Goal: Task Accomplishment & Management: Manage account settings

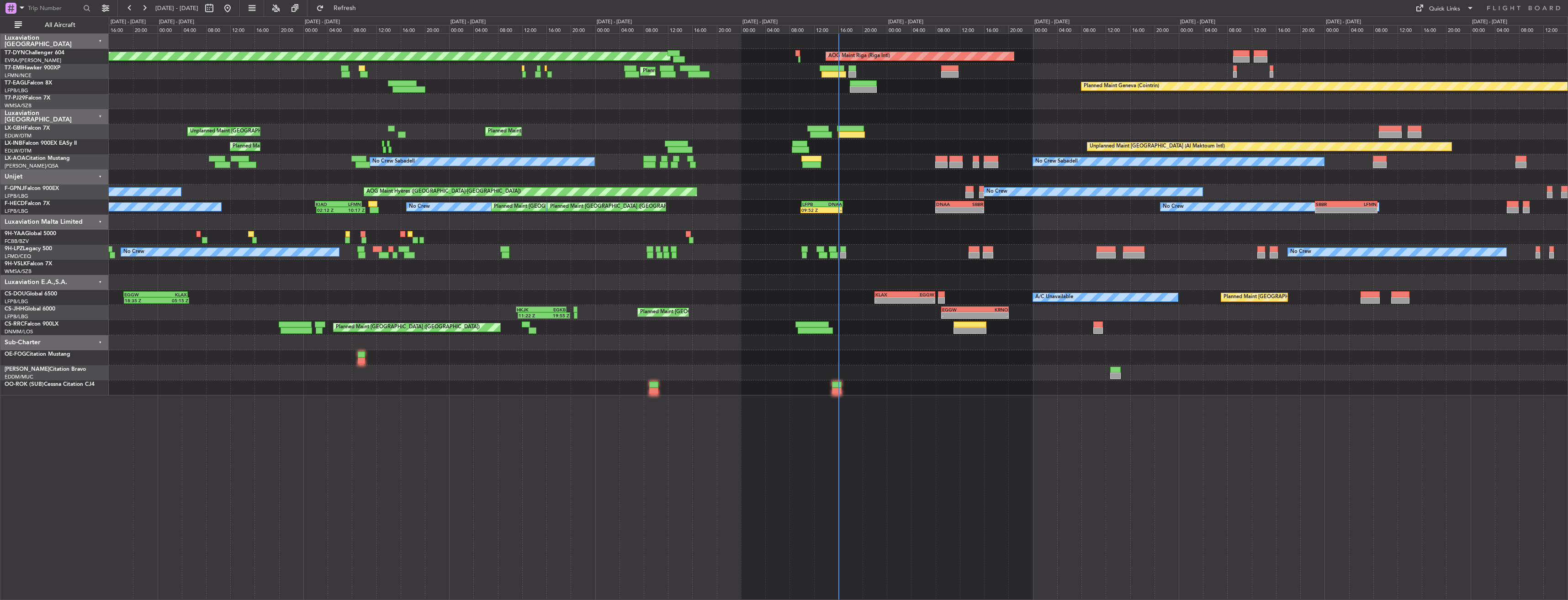
click at [707, 378] on div "Planned Maint [GEOGRAPHIC_DATA]-[GEOGRAPHIC_DATA] AOG Maint Riga (Riga Intl) Pl…" at bounding box center [838, 215] width 1459 height 361
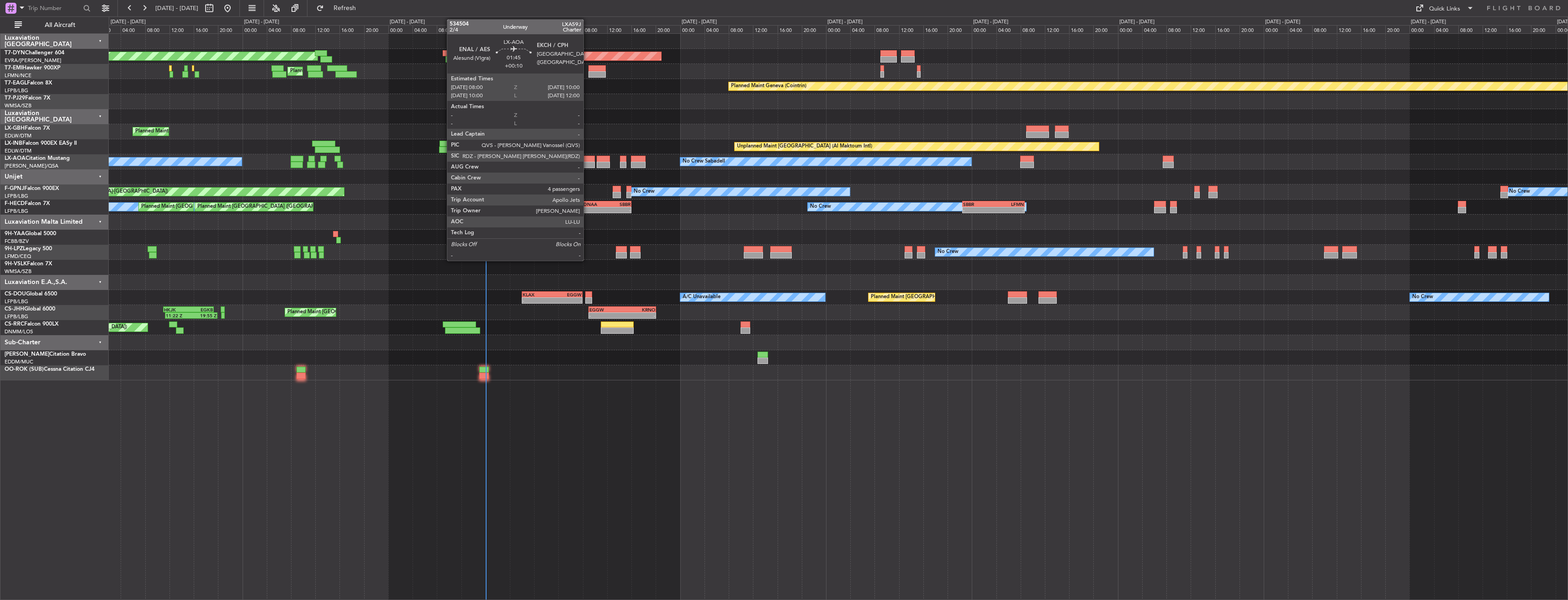
click at [587, 158] on div at bounding box center [589, 159] width 12 height 7
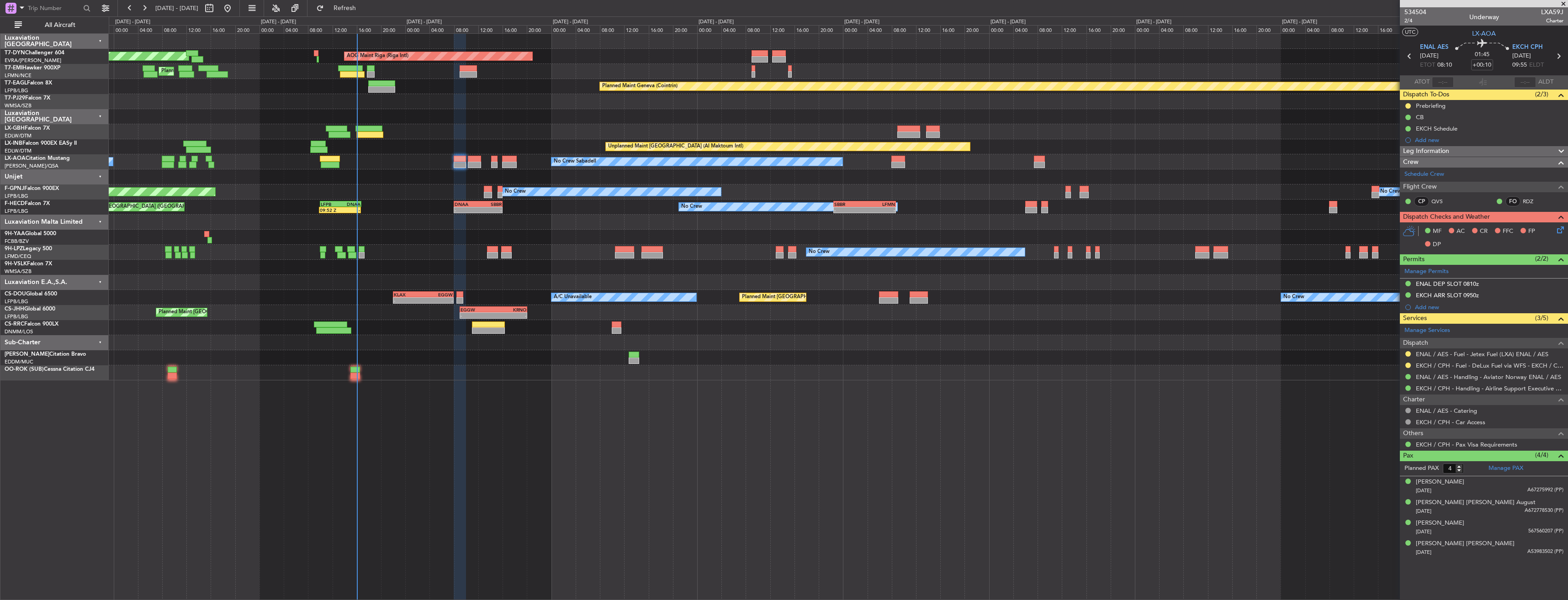
click at [595, 223] on div at bounding box center [838, 222] width 1459 height 15
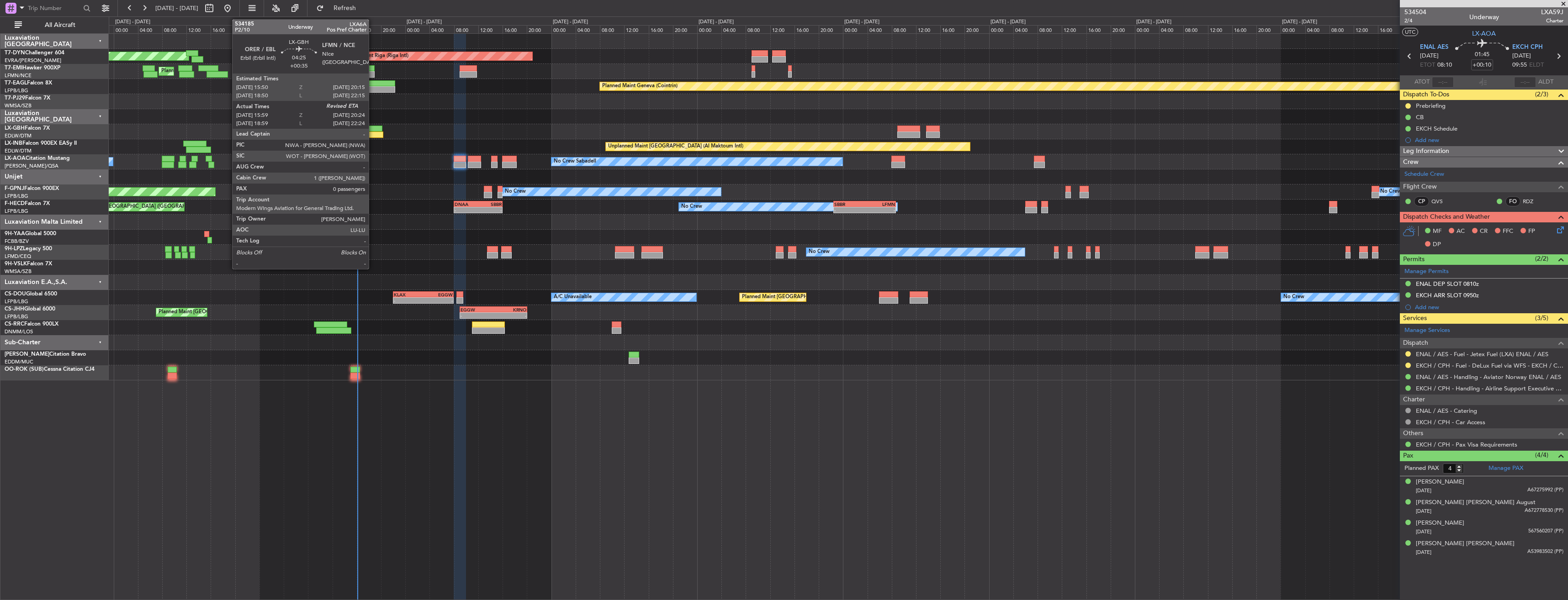
click at [373, 127] on div at bounding box center [369, 128] width 27 height 7
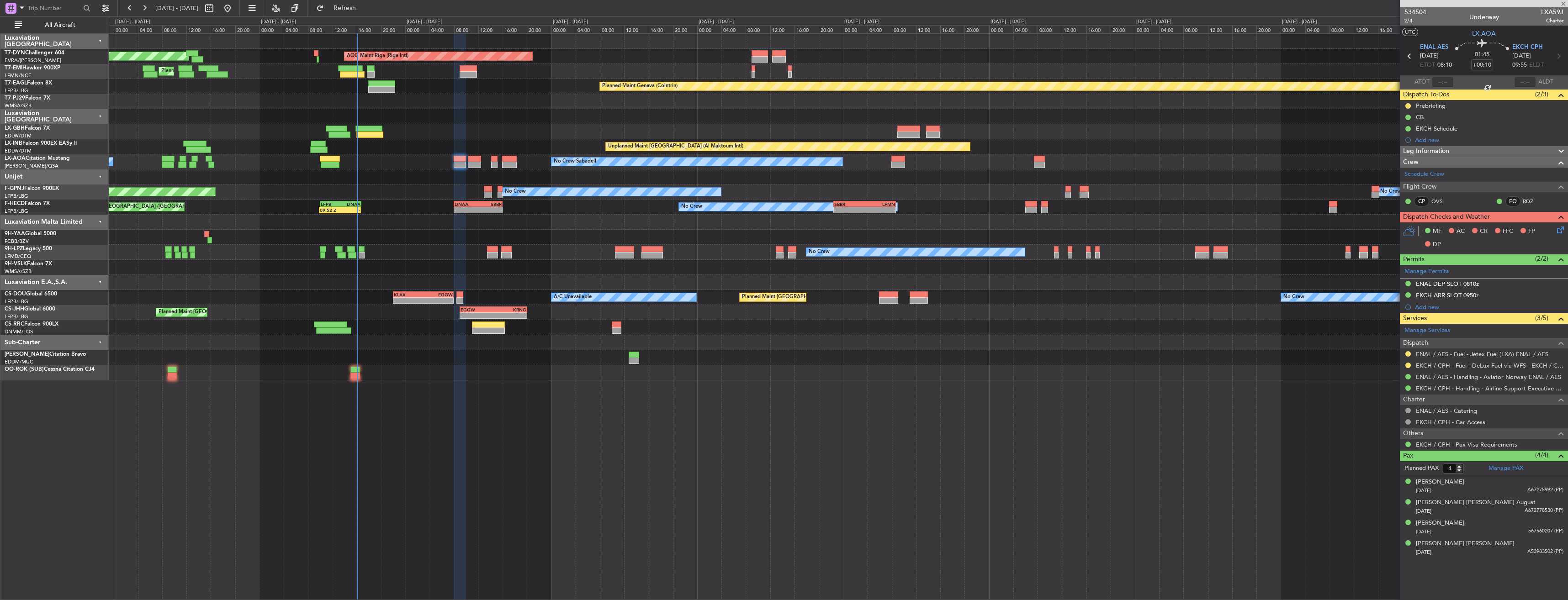
type input "+00:35"
type input "15:59"
type input "0"
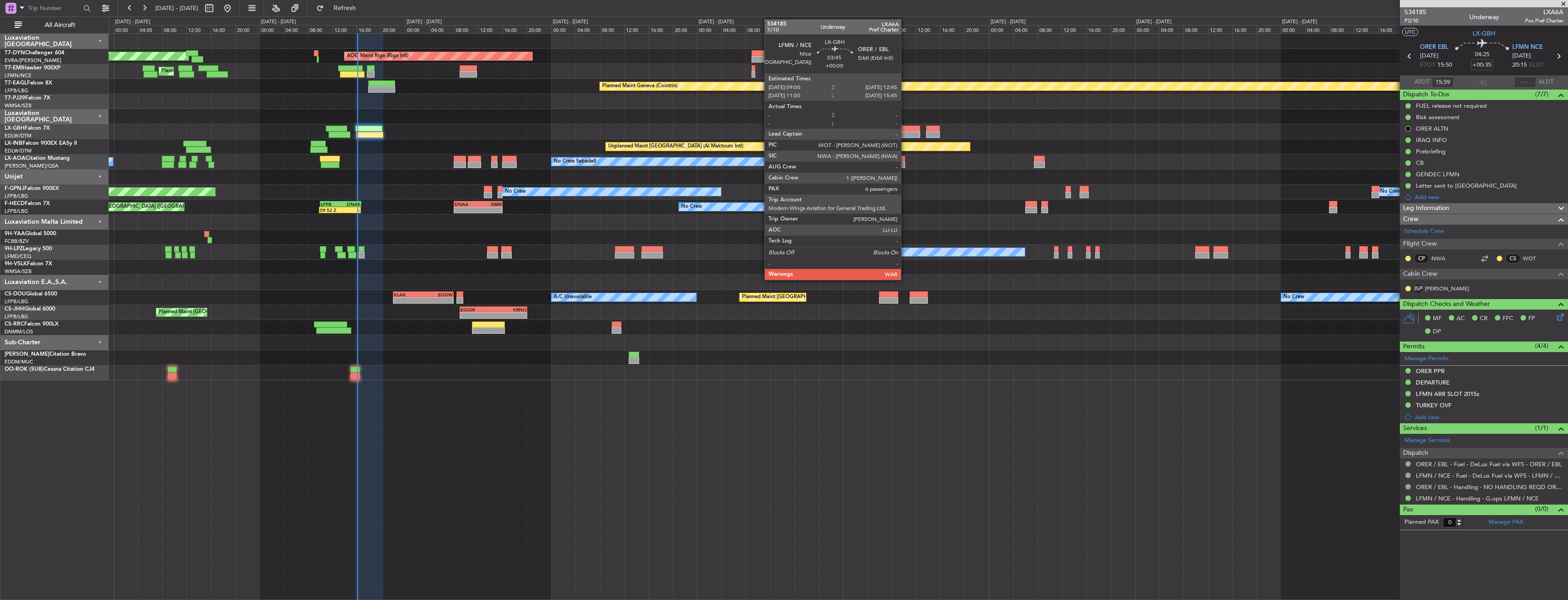
click at [905, 130] on div at bounding box center [909, 128] width 23 height 7
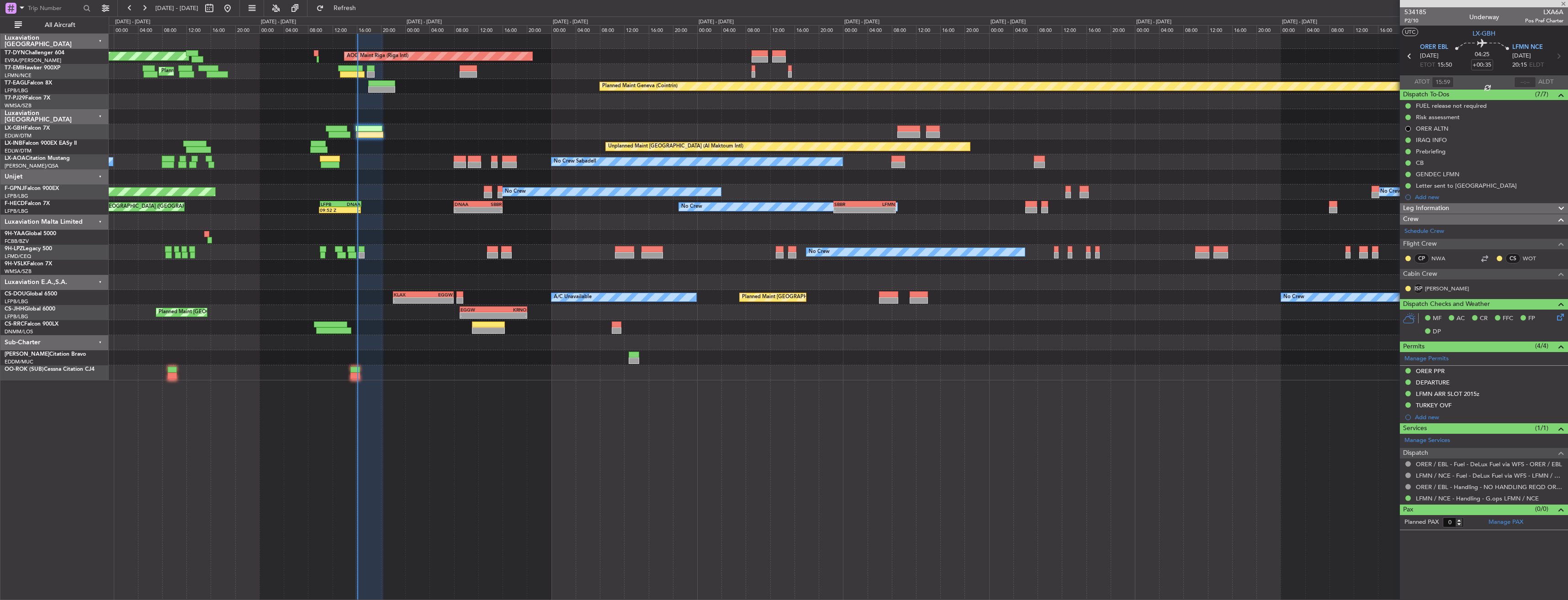
type input "6"
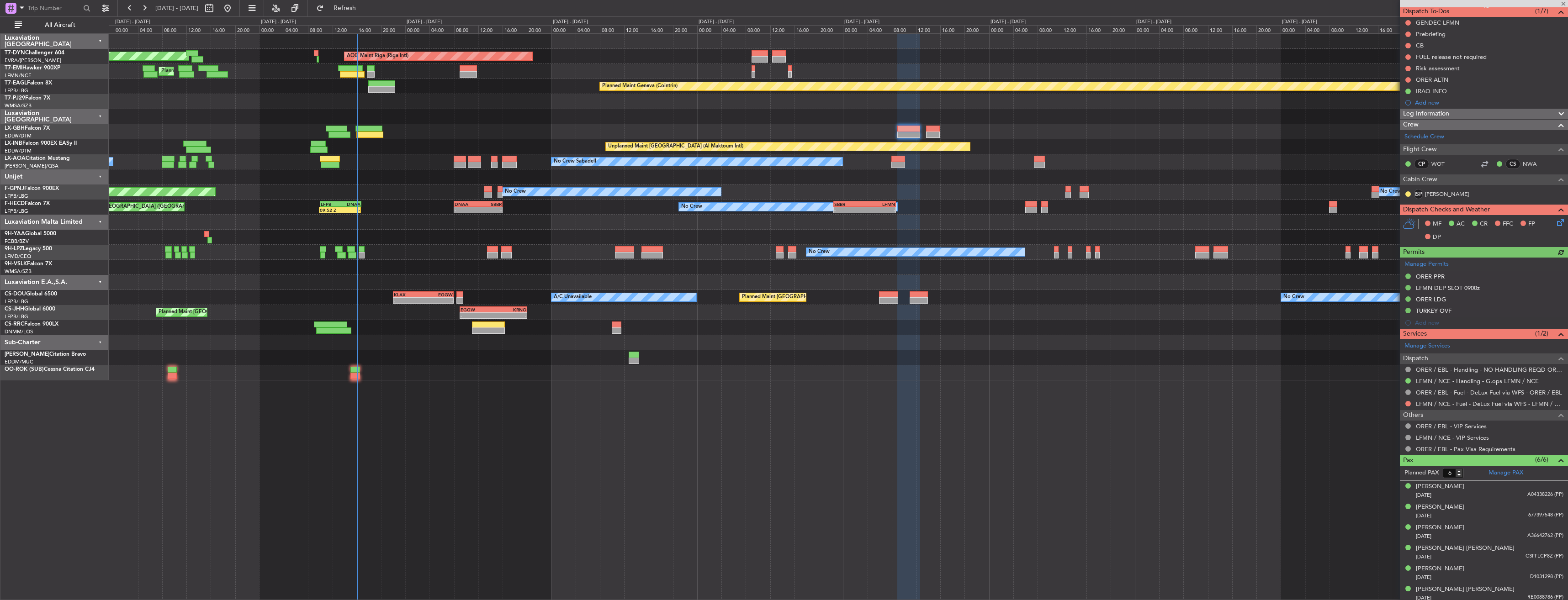
scroll to position [87, 0]
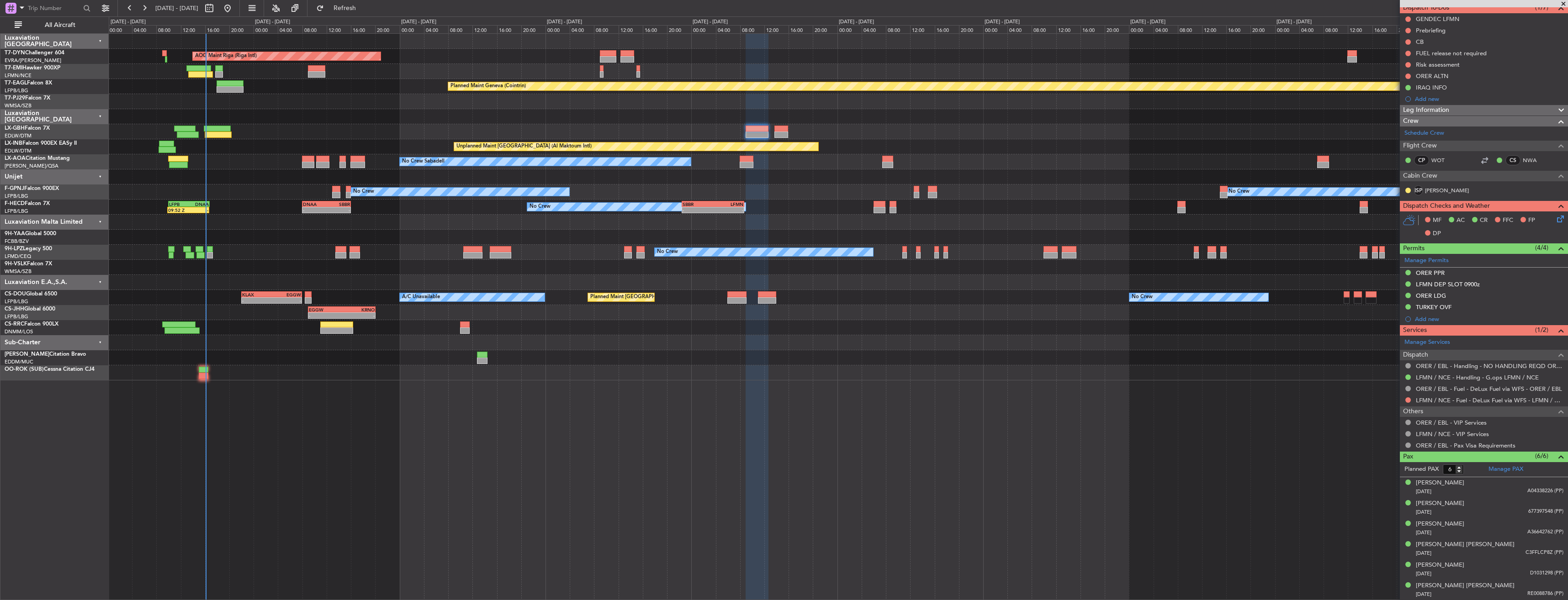
click at [475, 440] on div "AOG Maint Riga (Riga Intl) Planned Maint [GEOGRAPHIC_DATA]-[GEOGRAPHIC_DATA] Pl…" at bounding box center [838, 316] width 1459 height 567
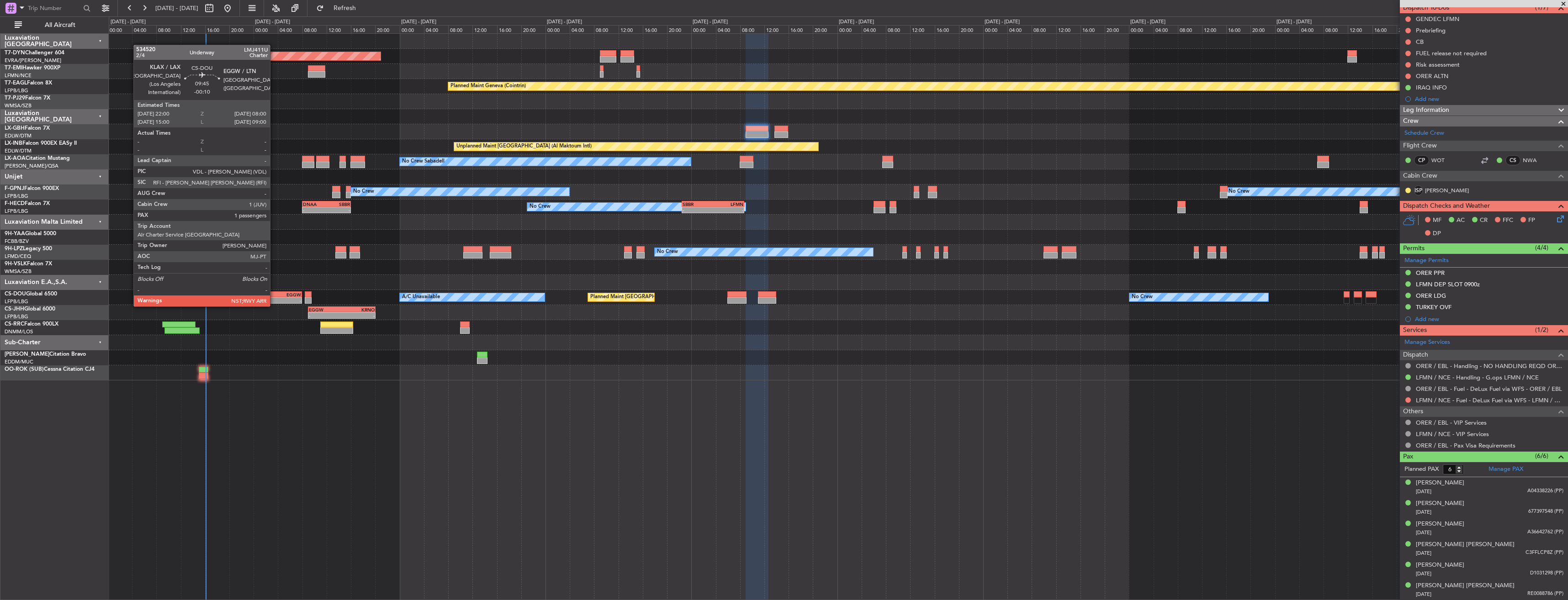
click at [274, 298] on div "- -" at bounding box center [271, 301] width 61 height 7
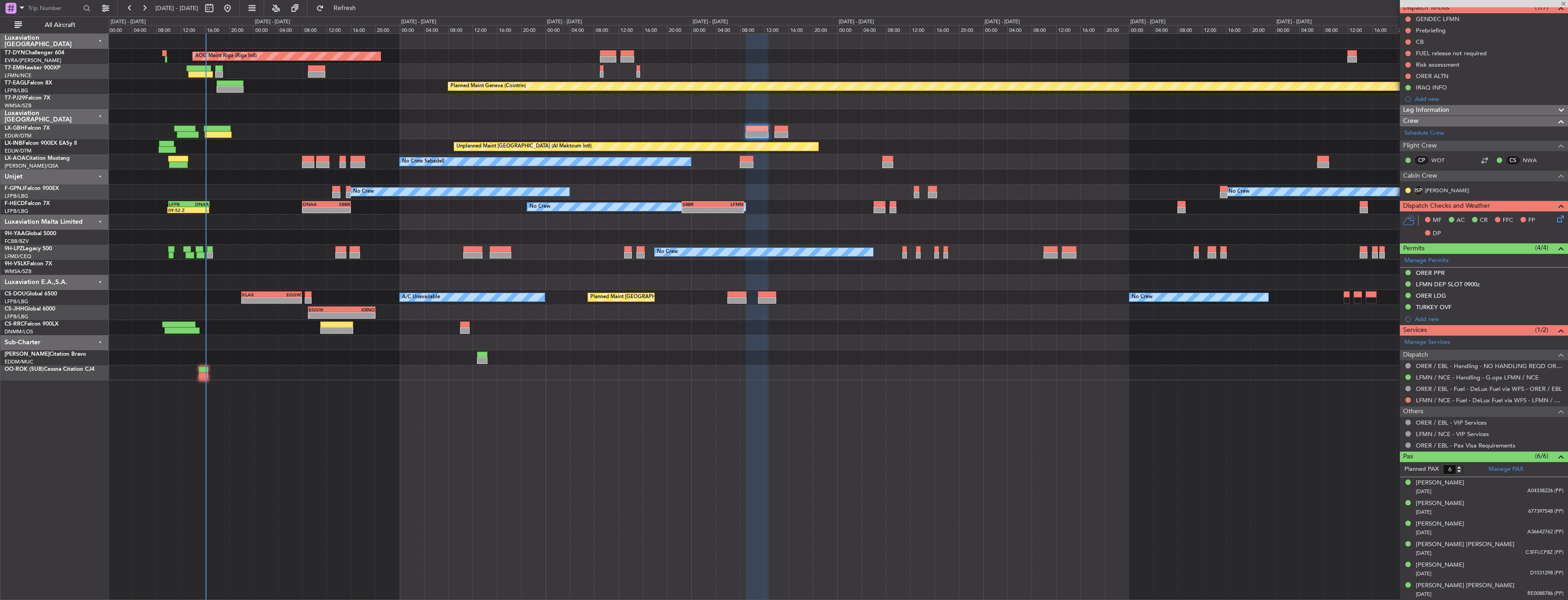
type input "-00:10"
type input "1"
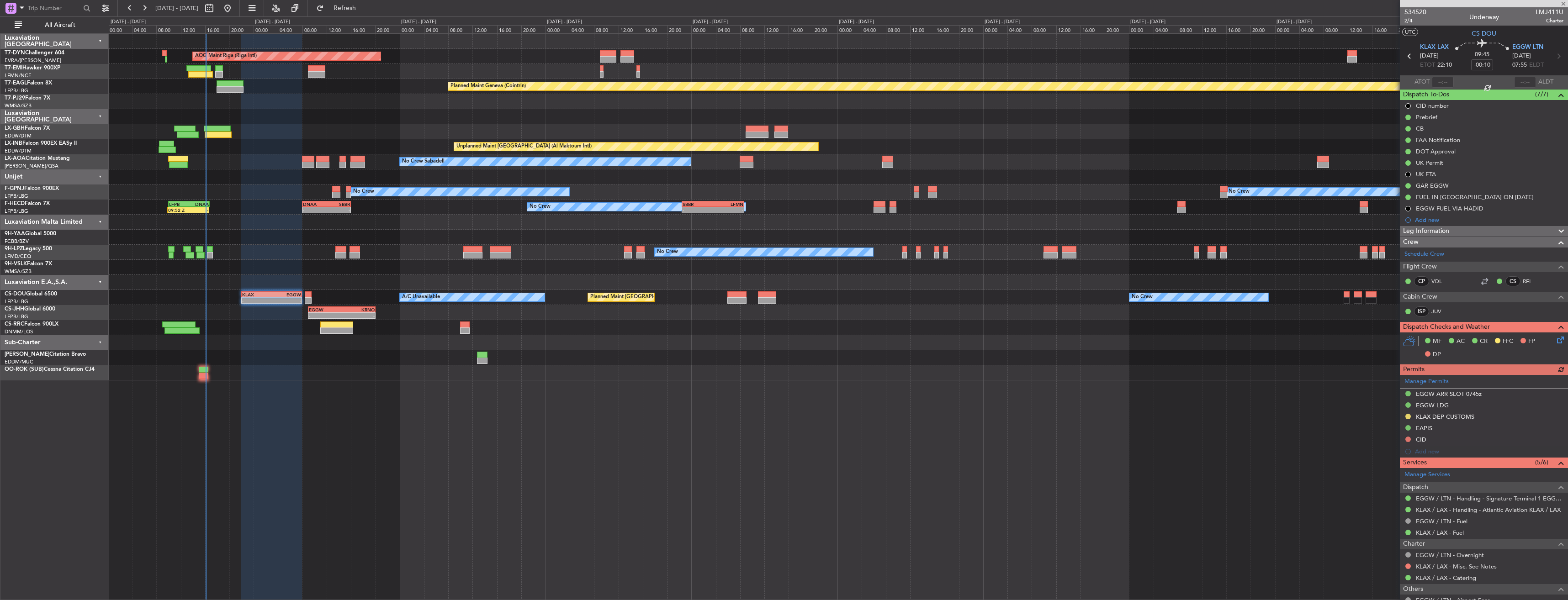
scroll to position [75, 0]
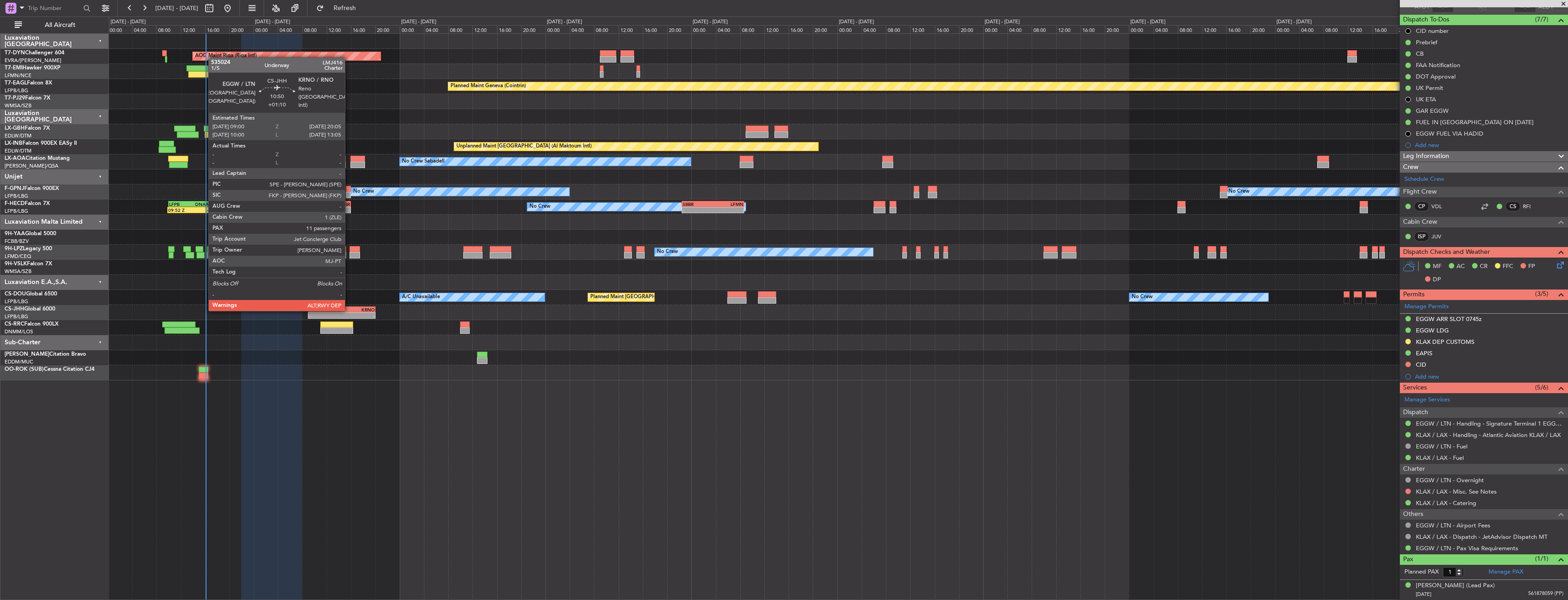
click at [349, 310] on div "KRNO" at bounding box center [358, 309] width 33 height 5
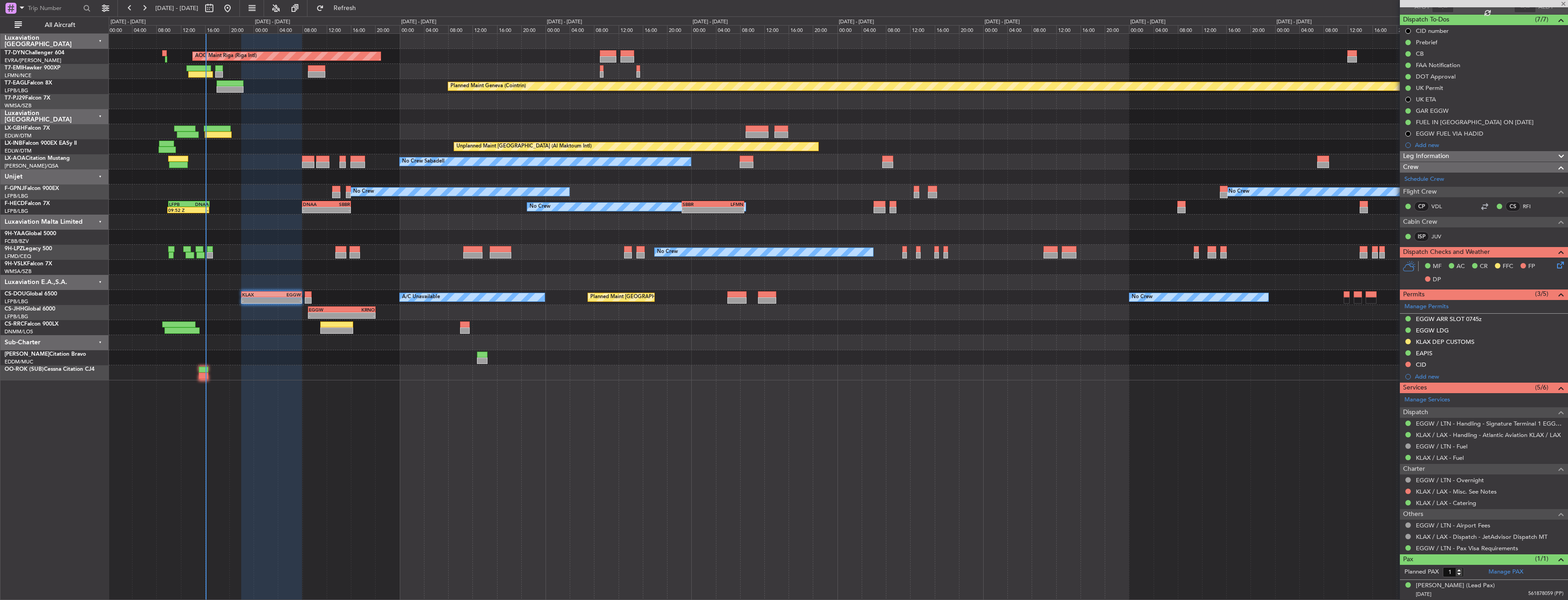
type input "+01:10"
type input "11"
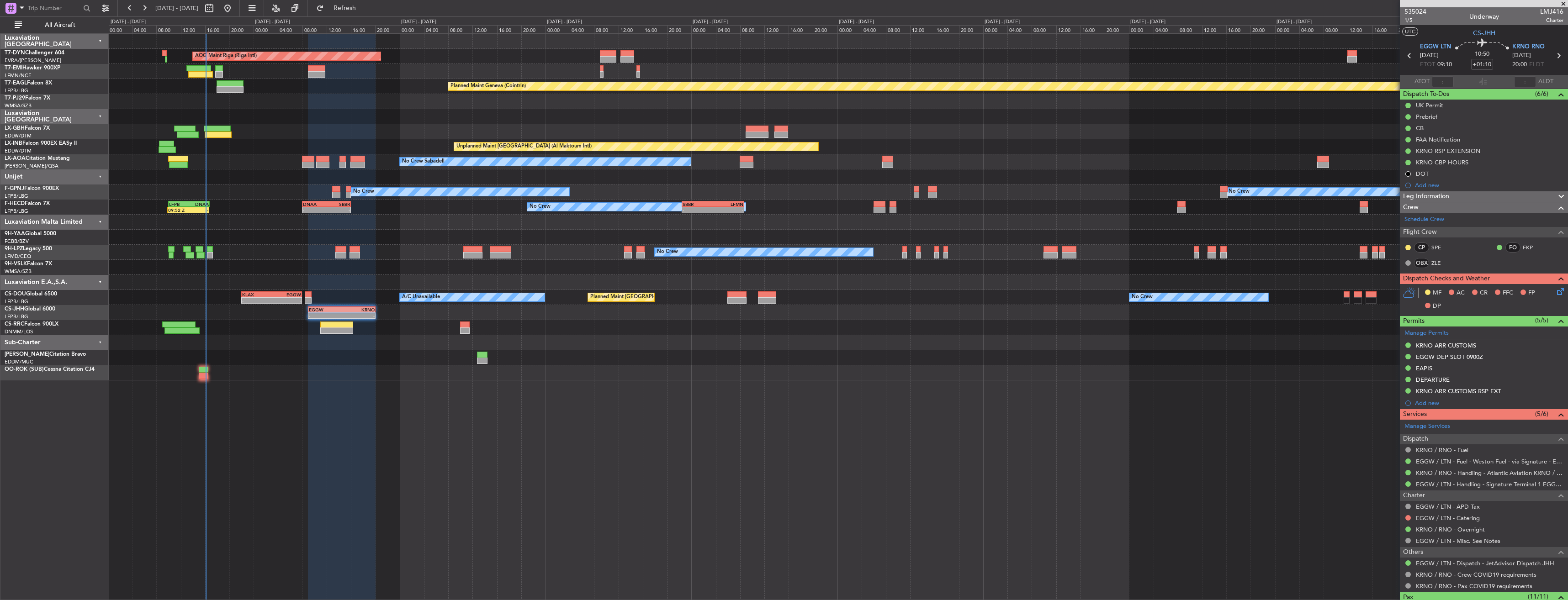
scroll to position [0, 0]
